Goal: Task Accomplishment & Management: Use online tool/utility

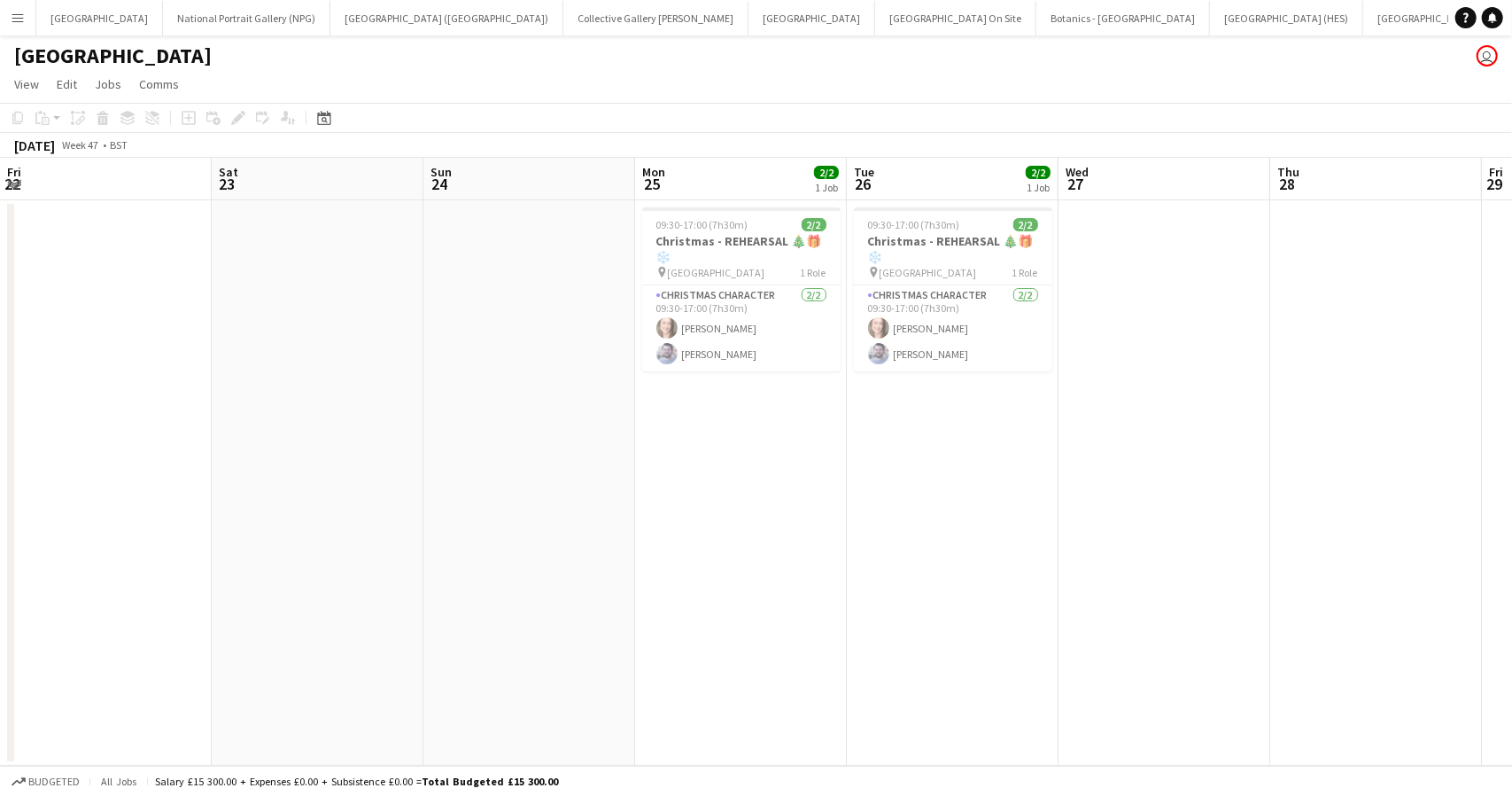
scroll to position [0, 522]
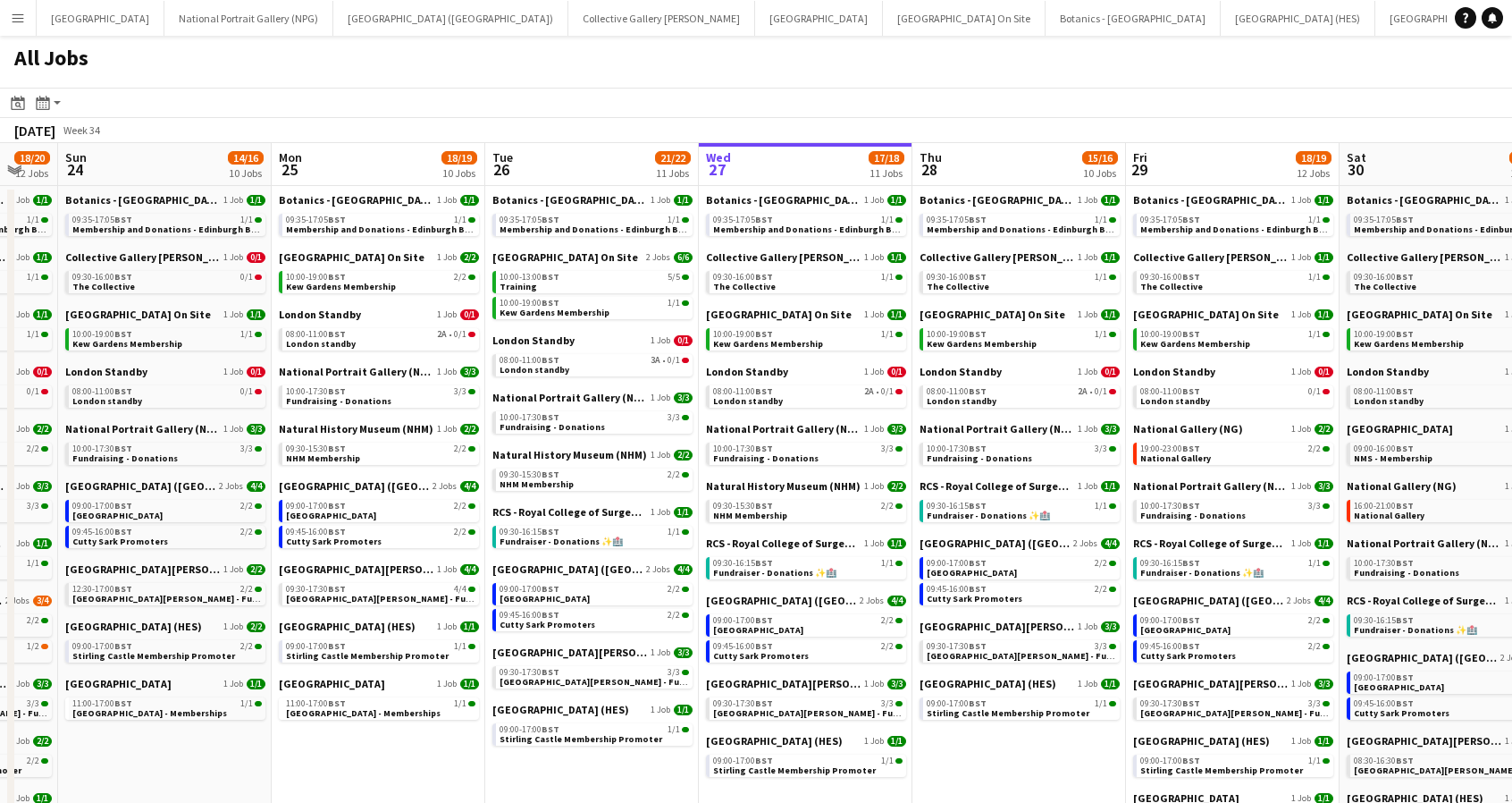
scroll to position [0, 868]
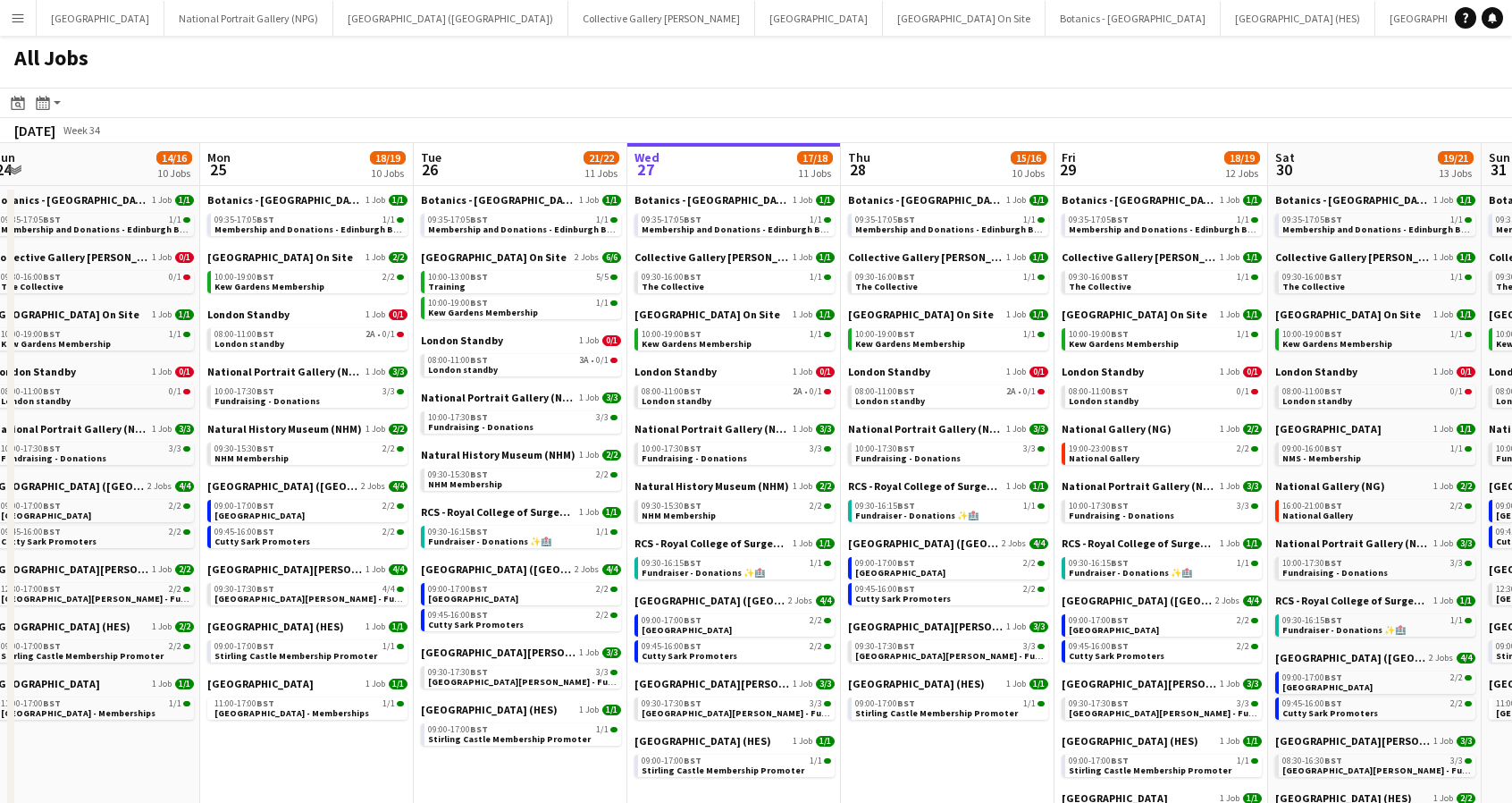
drag, startPoint x: 1284, startPoint y: 753, endPoint x: 885, endPoint y: 734, distance: 399.5
click at [885, 734] on app-calendar-viewport "Wed 20 18/19 11 Jobs Thu 21 15/16 10 Jobs Fri 22 19/20 13 Jobs Sat 23 18/20 12 …" at bounding box center [756, 545] width 1512 height 805
click at [692, 425] on span "National Portrait Gallery (NPG)" at bounding box center [712, 428] width 155 height 13
click at [704, 683] on span "[GEOGRAPHIC_DATA][PERSON_NAME]" at bounding box center [712, 683] width 155 height 13
click at [682, 624] on span "Royal Observatory" at bounding box center [687, 629] width 90 height 11
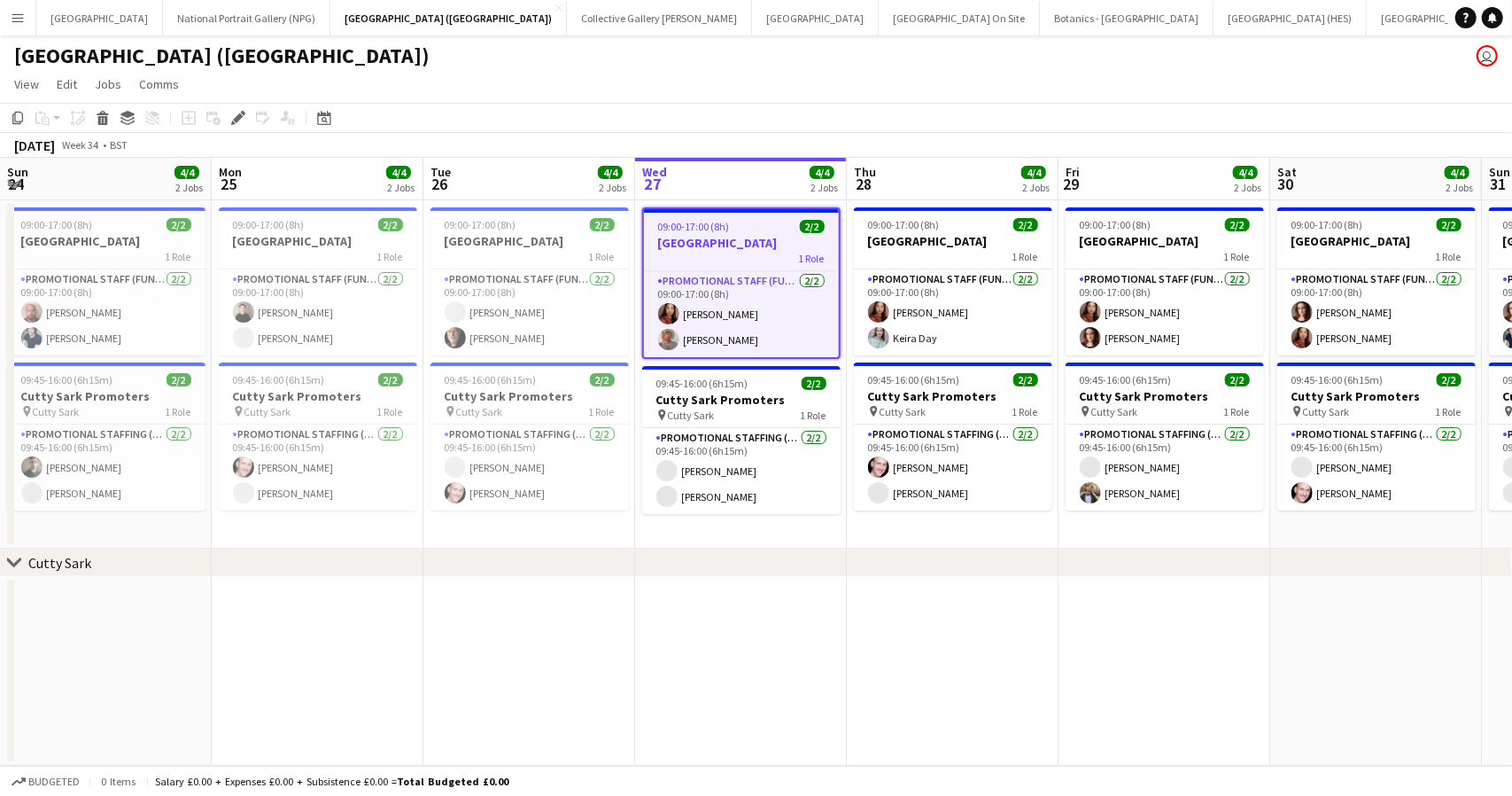
scroll to position [0, 610]
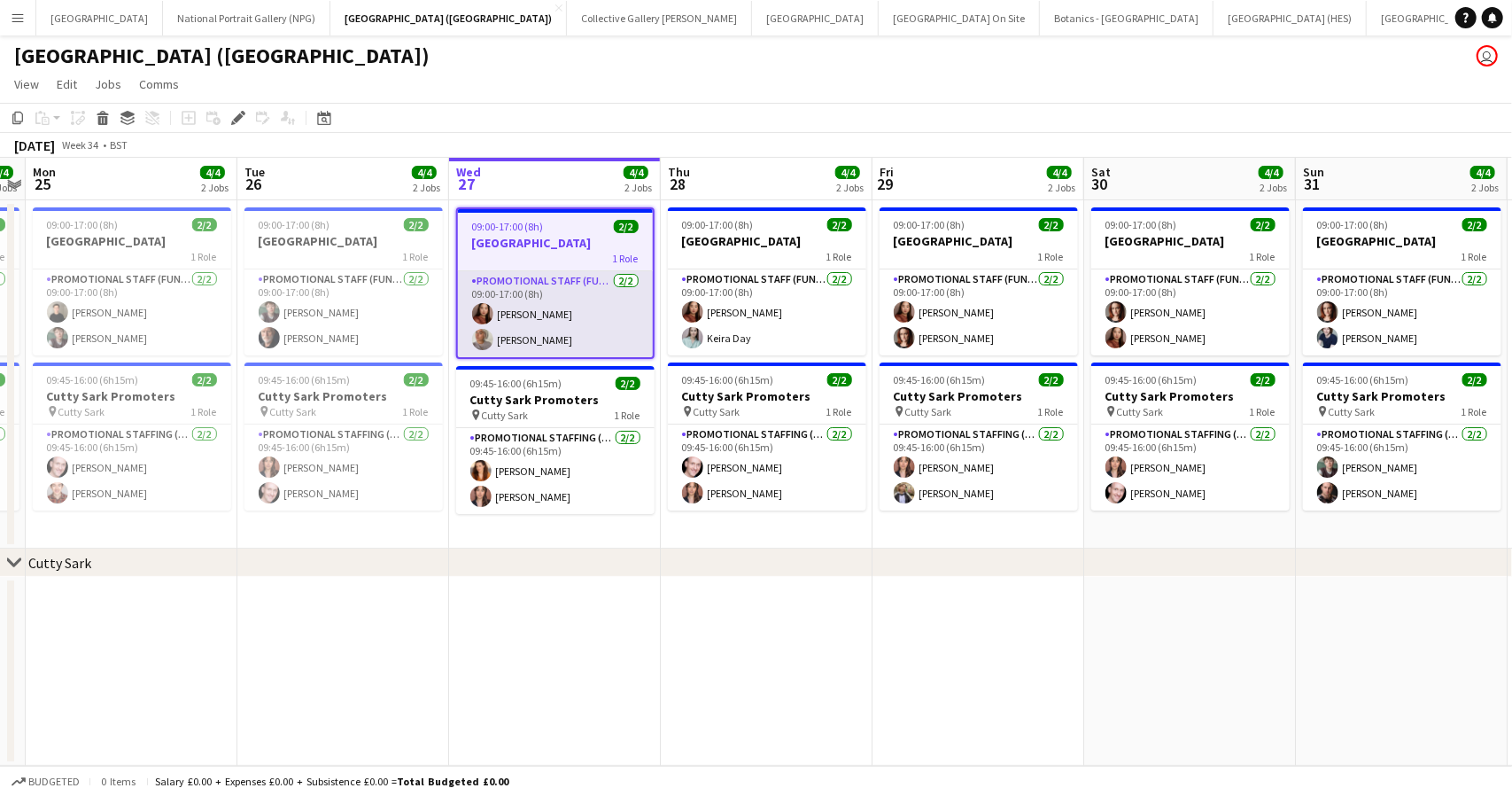
click at [541, 339] on app-card-role "Promotional Staff (Fundraiser) [DATE] 09:00-17:00 (8h) [PERSON_NAME] [PERSON_NA…" at bounding box center [555, 314] width 195 height 86
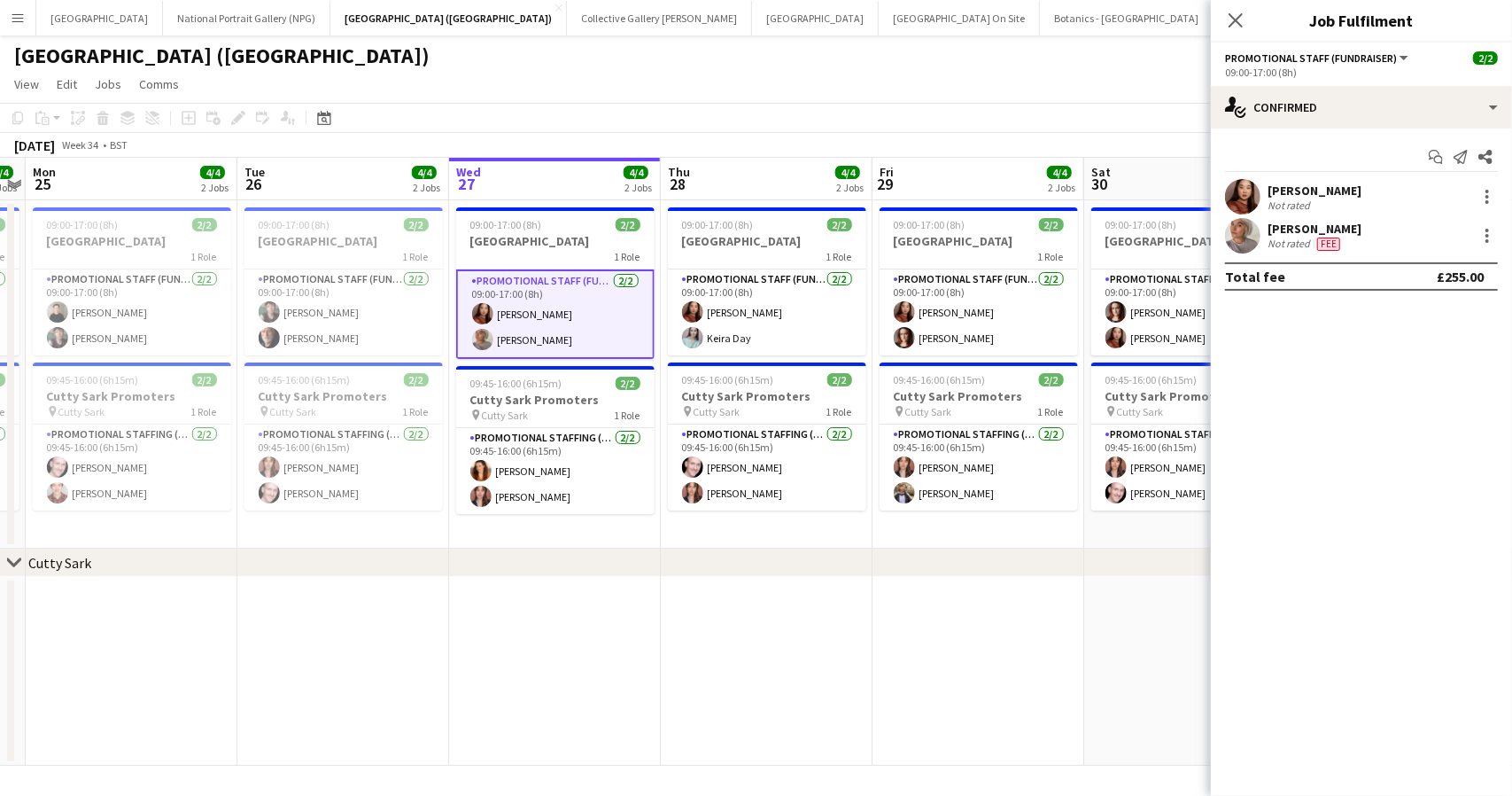
click at [1287, 238] on div "Not rated" at bounding box center [1290, 243] width 46 height 14
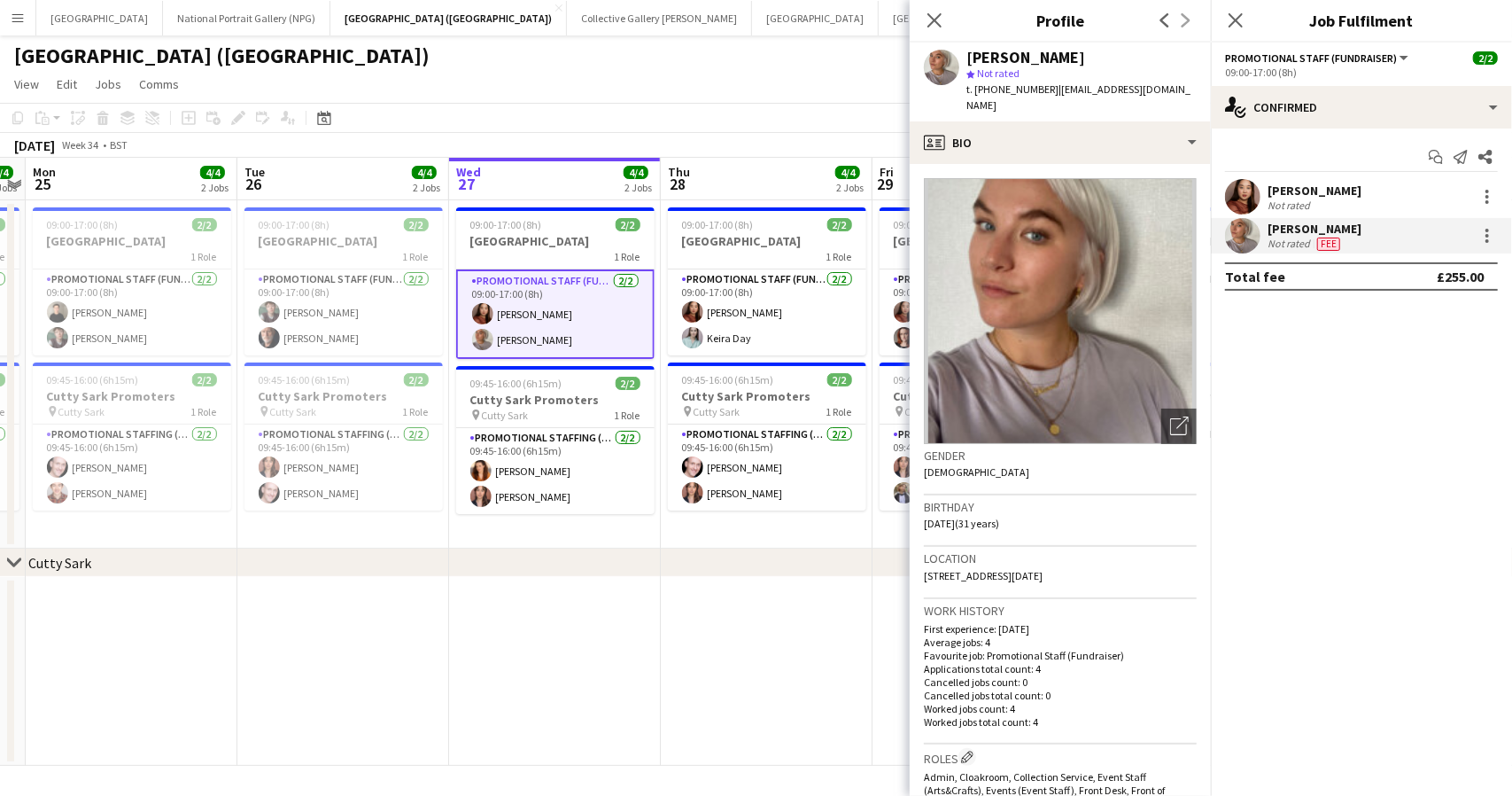
click at [758, 81] on app-page-menu "View Day view expanded Day view collapsed Month view Date picker Jump to today …" at bounding box center [756, 86] width 1512 height 34
